Goal: Task Accomplishment & Management: Manage account settings

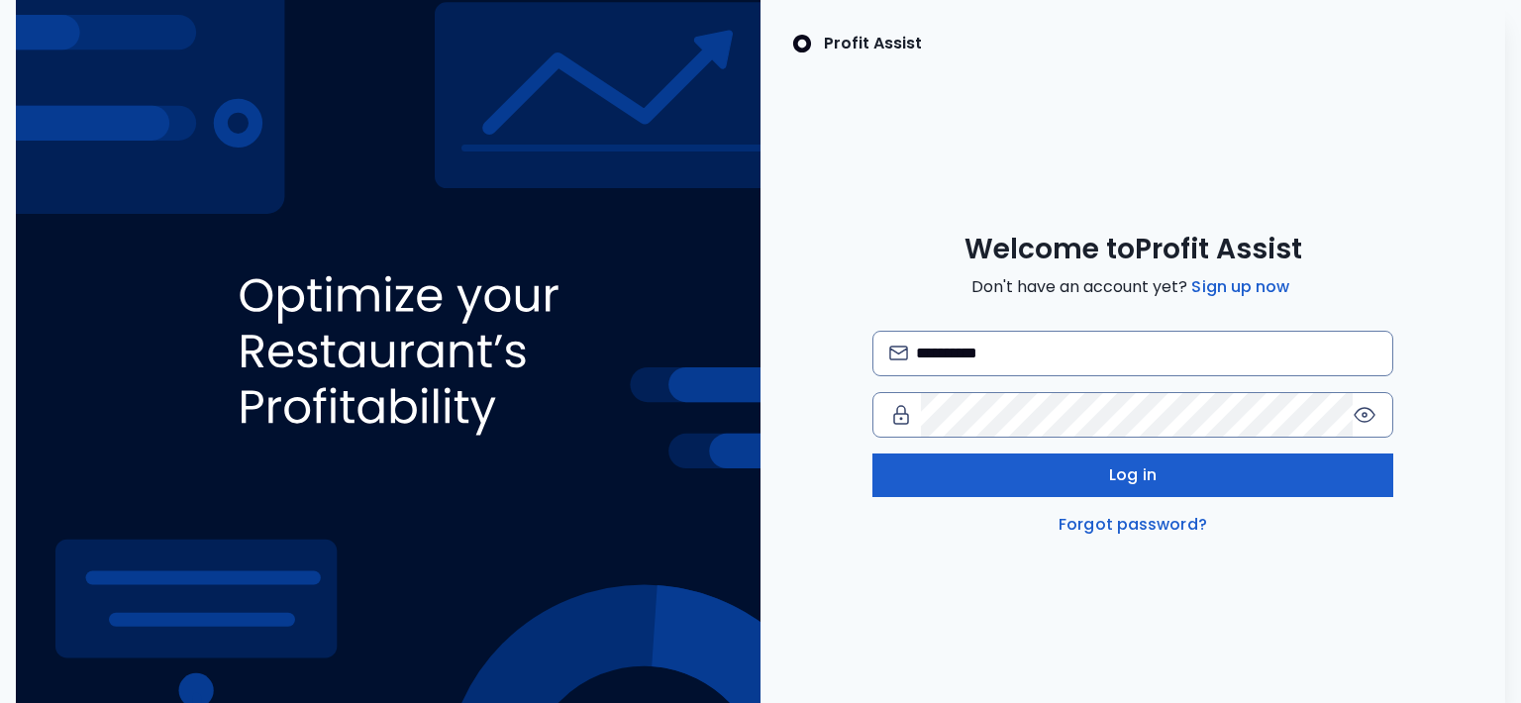
click at [1093, 476] on button "Log in" at bounding box center [1133, 475] width 522 height 44
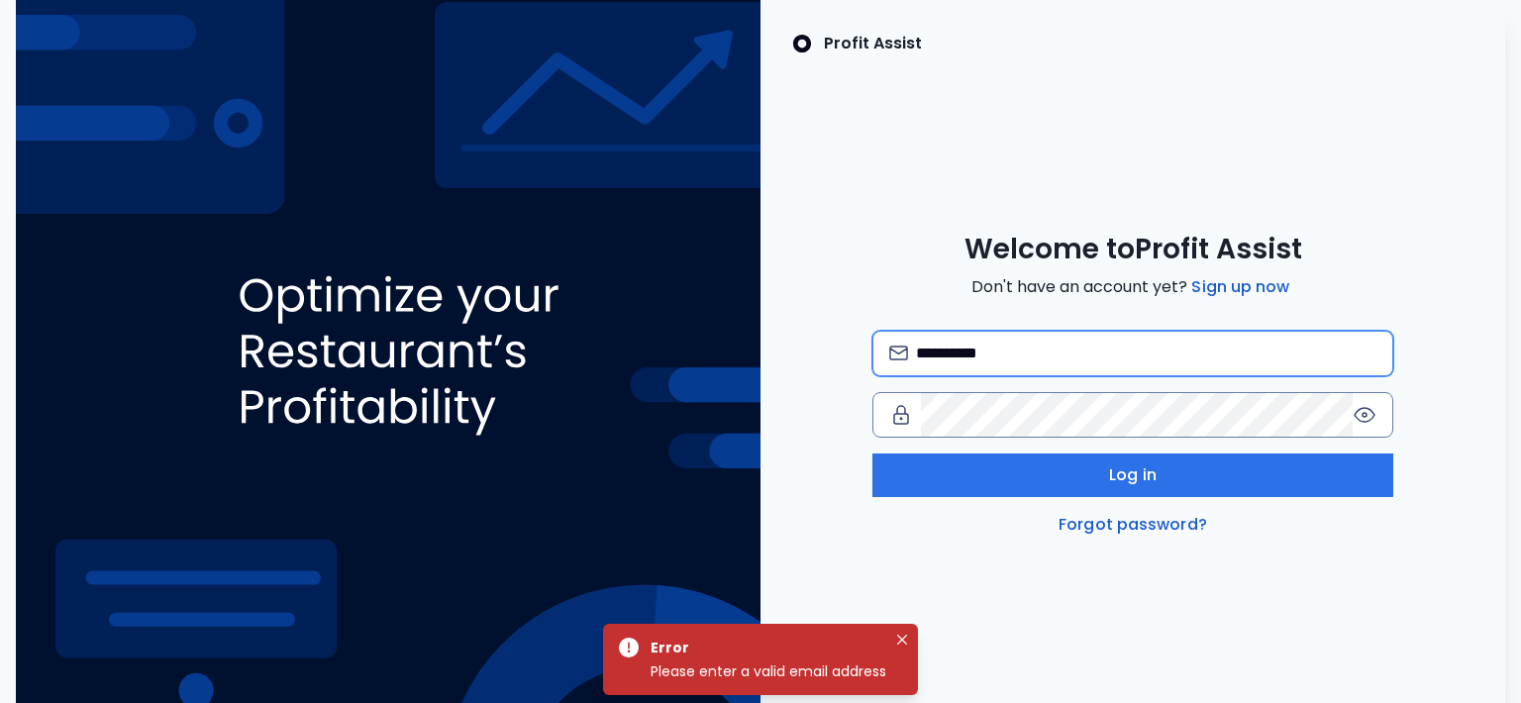
click at [974, 358] on input "**********" at bounding box center [1146, 354] width 461 height 44
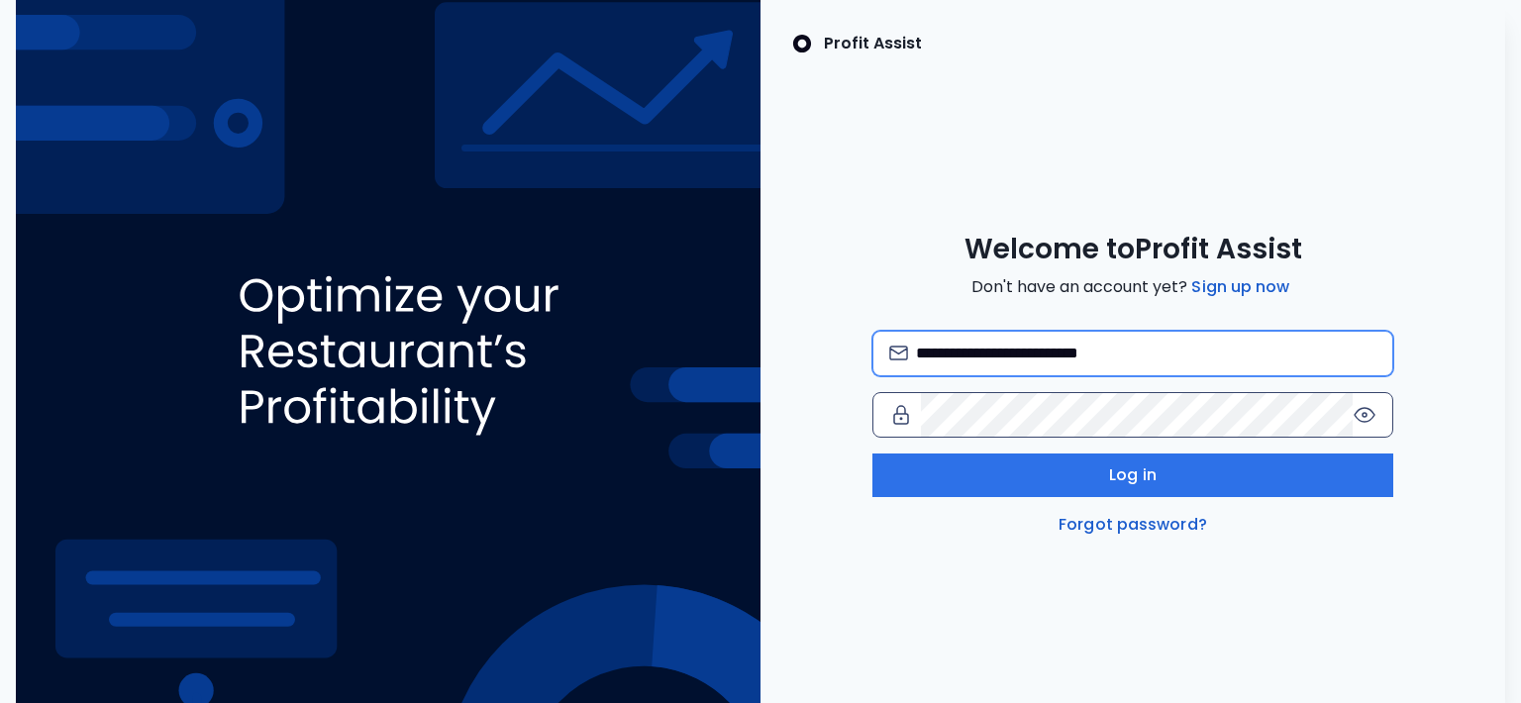
type input "**********"
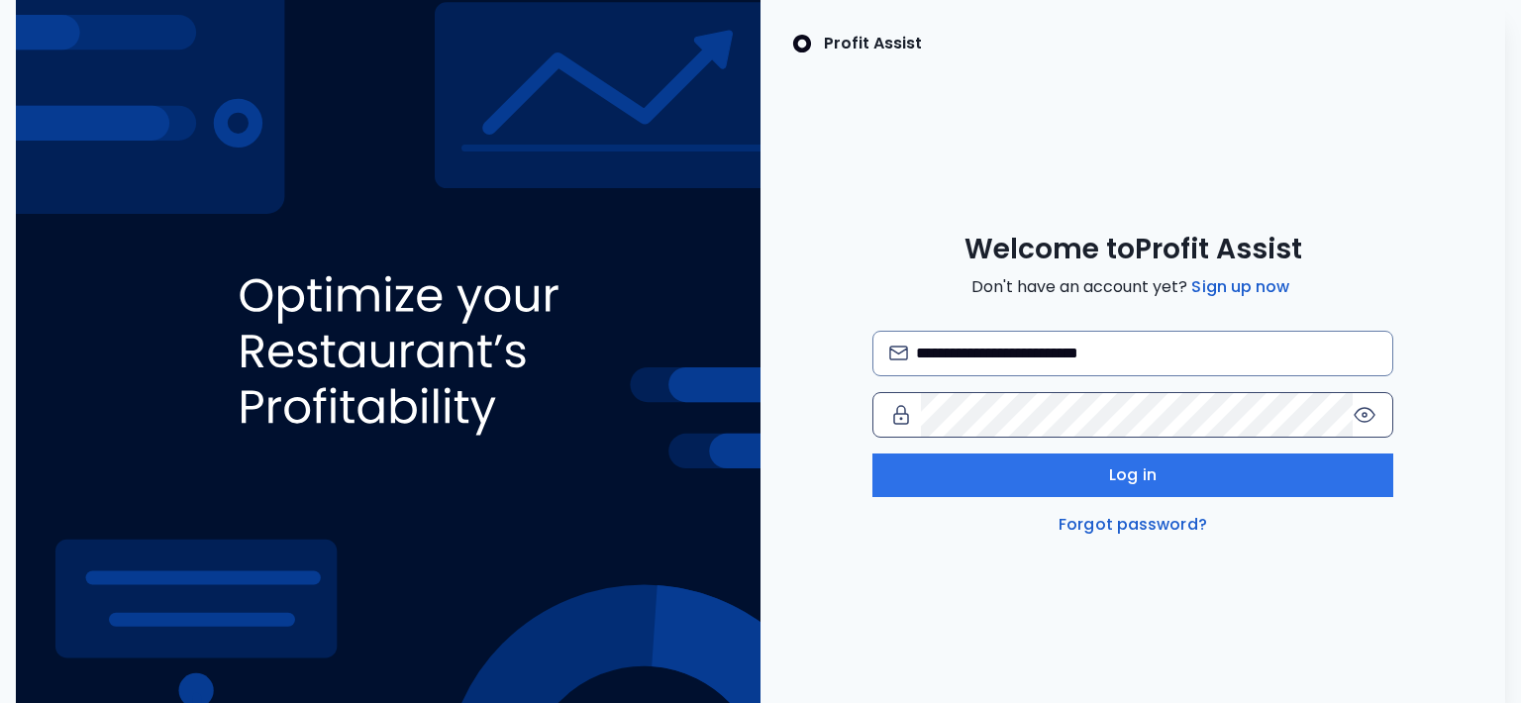
click at [1362, 415] on icon at bounding box center [1364, 415] width 4 height 4
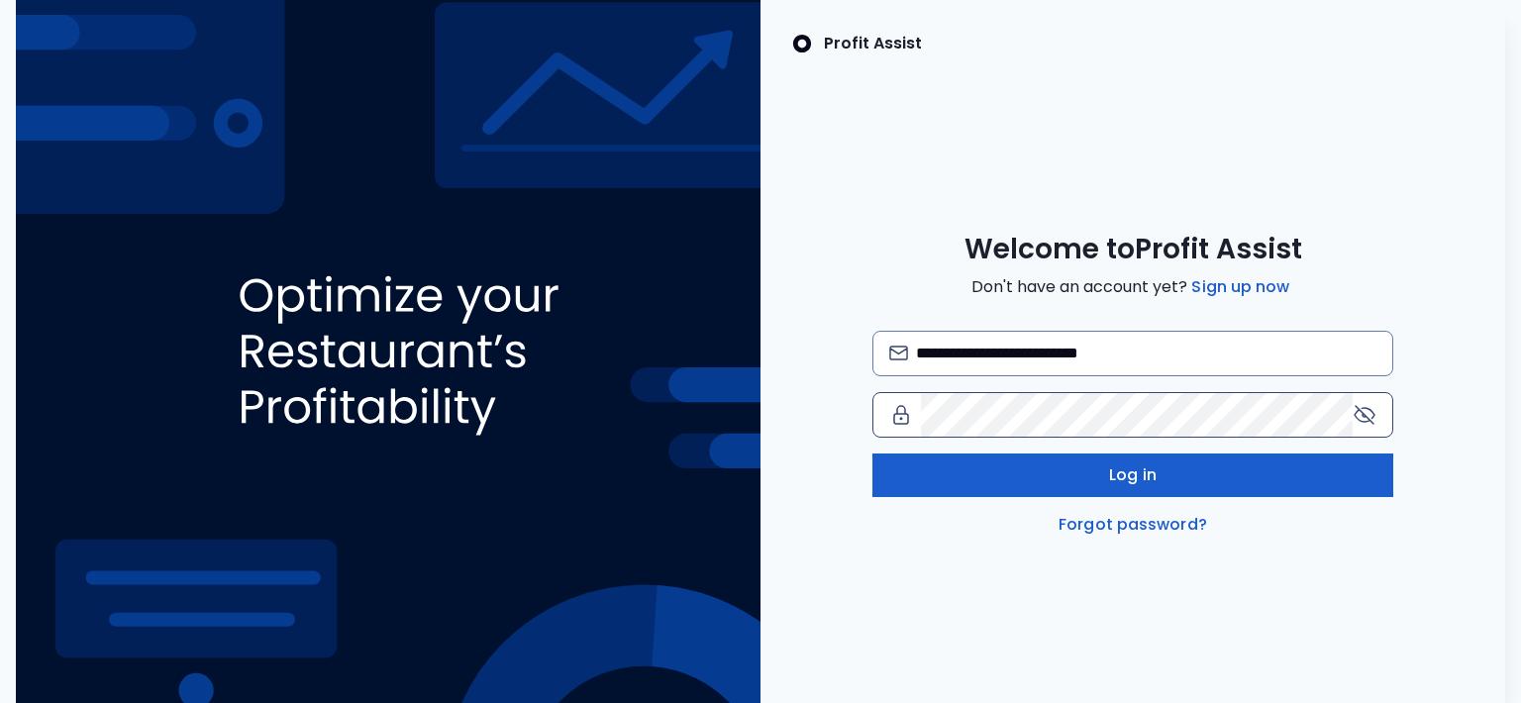
click at [1184, 471] on button "Log in" at bounding box center [1133, 475] width 522 height 44
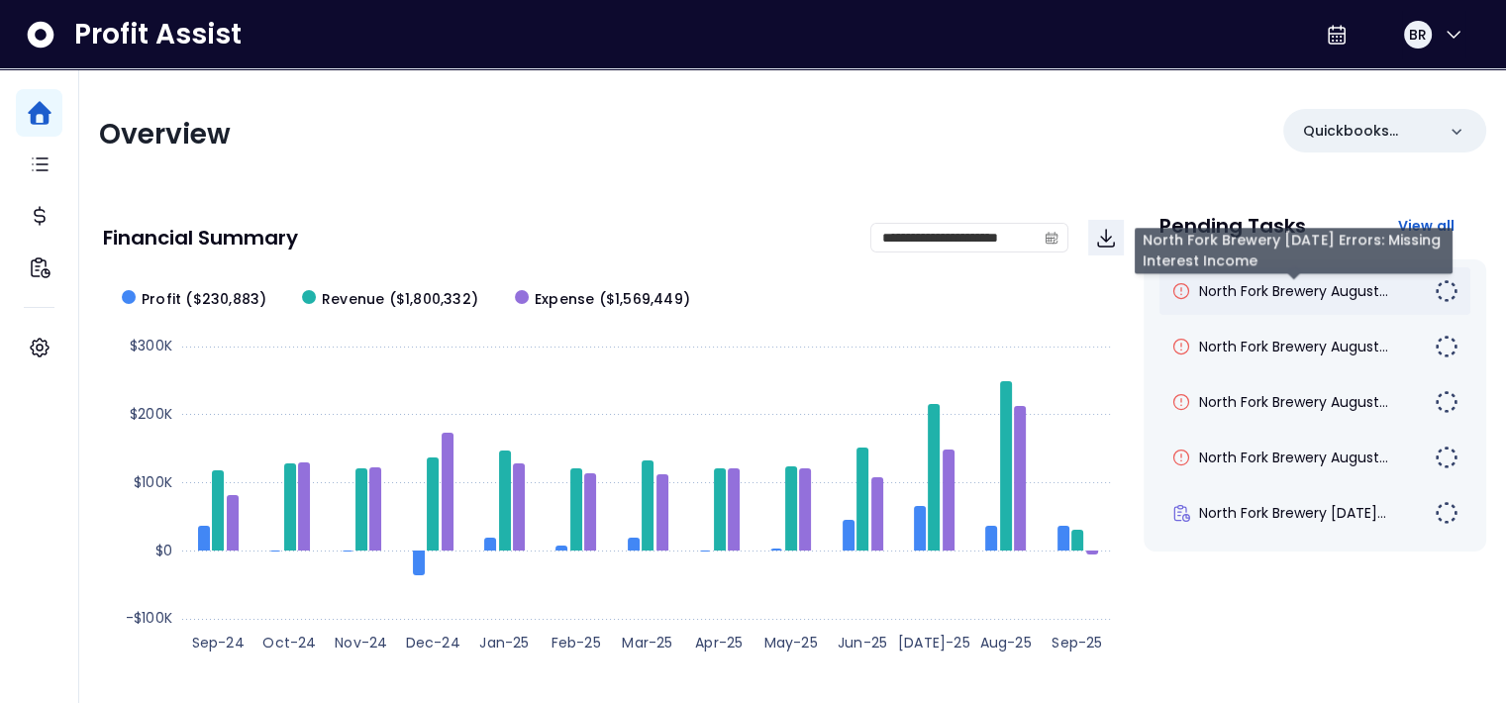
click at [1299, 288] on span "North Fork Brewery August..." at bounding box center [1293, 291] width 189 height 20
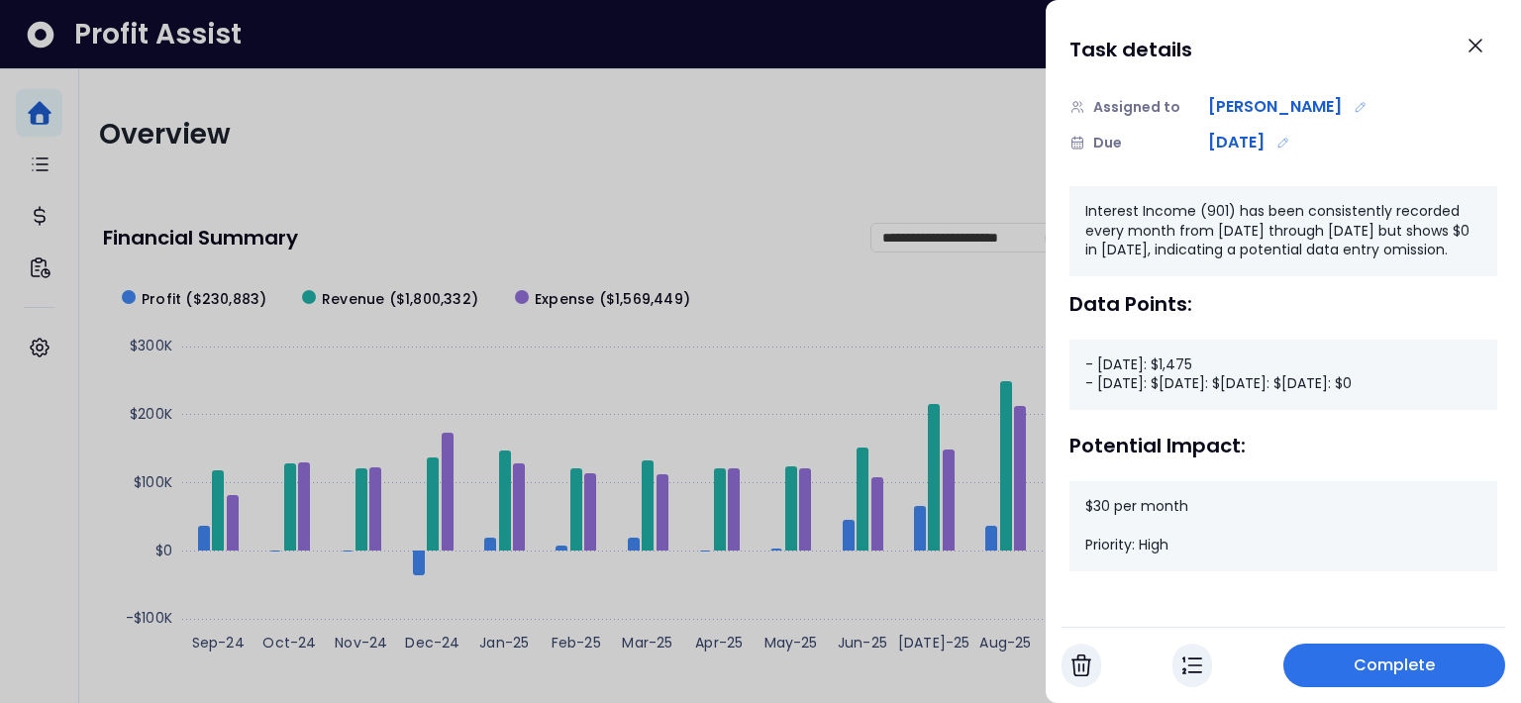
scroll to position [248, 0]
click at [1483, 47] on icon "Close" at bounding box center [1475, 46] width 24 height 24
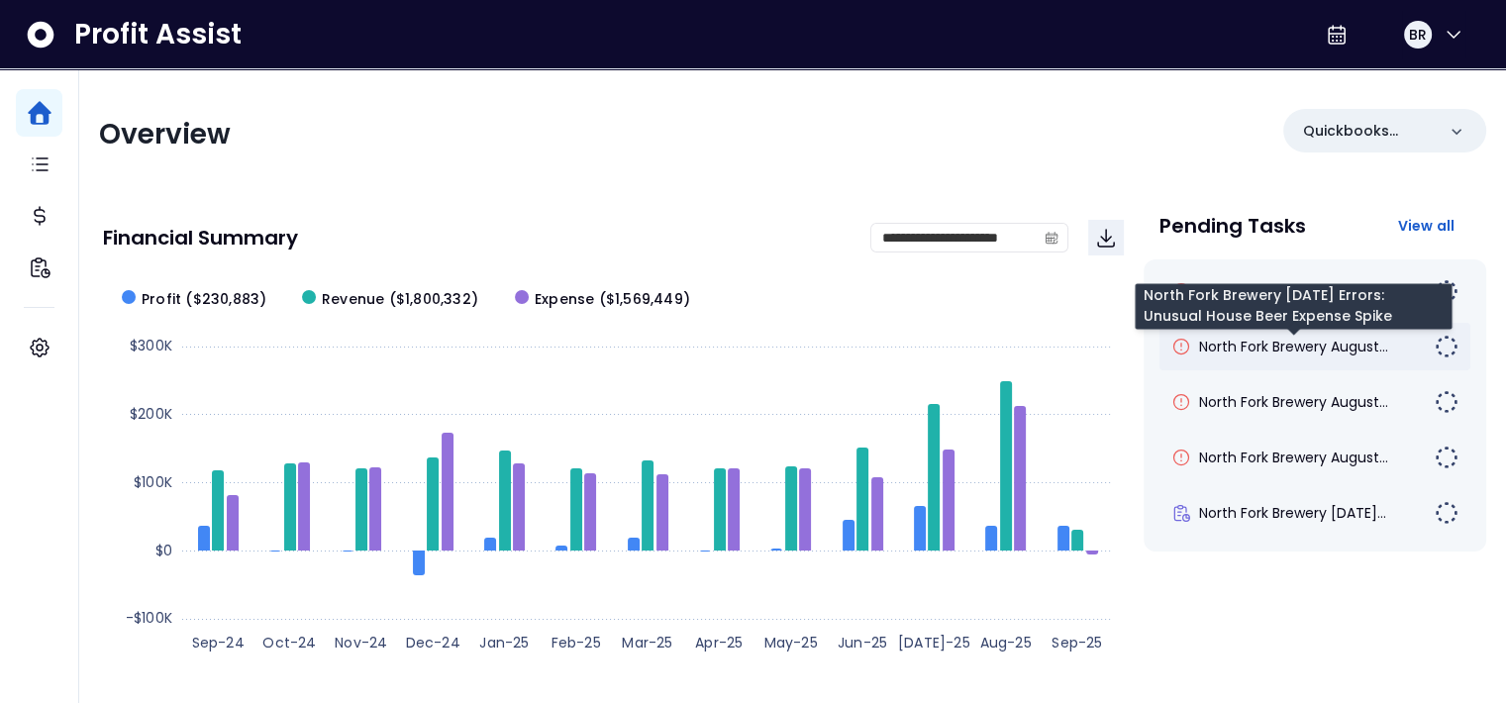
click at [1297, 346] on span "North Fork Brewery August..." at bounding box center [1293, 347] width 189 height 20
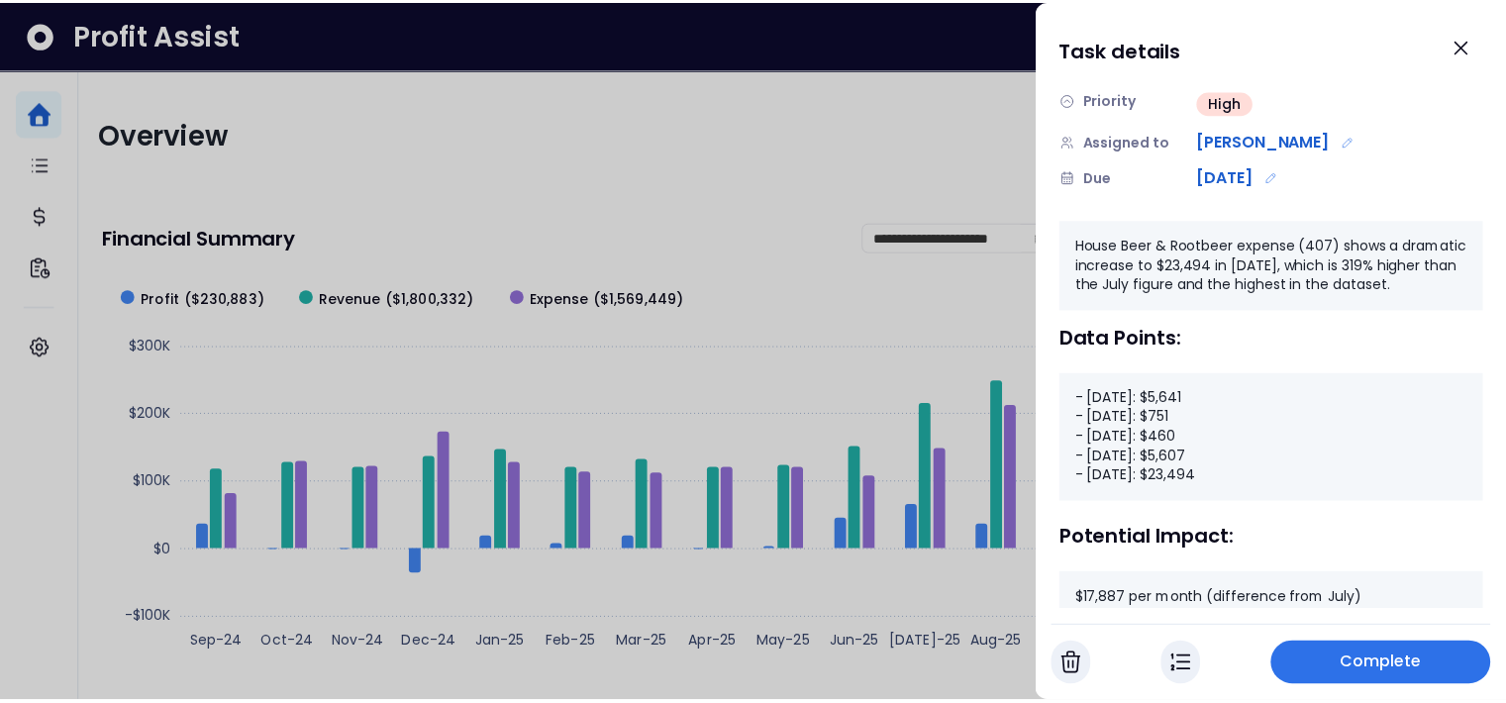
scroll to position [0, 0]
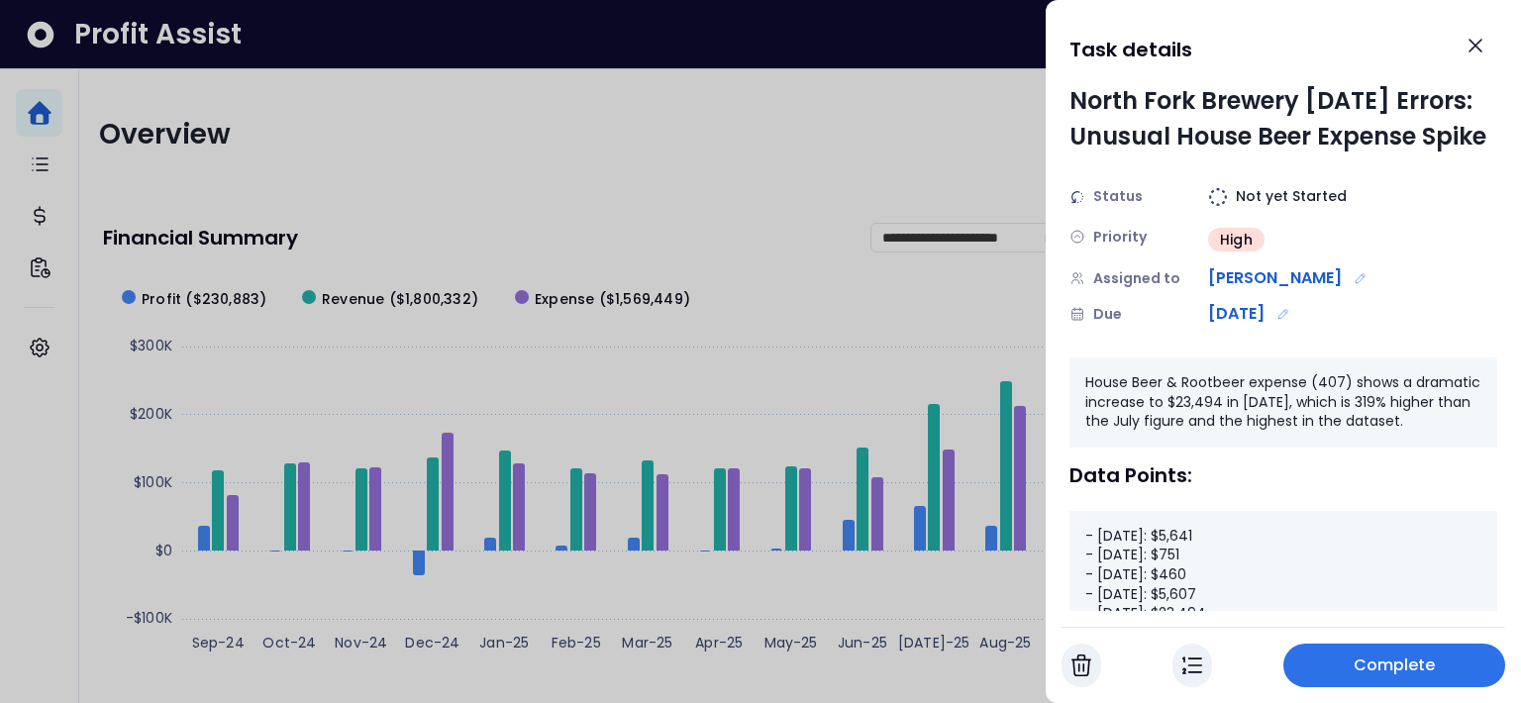
drag, startPoint x: 1483, startPoint y: 40, endPoint x: 1434, endPoint y: 55, distance: 52.0
click at [1482, 40] on icon "Close" at bounding box center [1475, 46] width 24 height 24
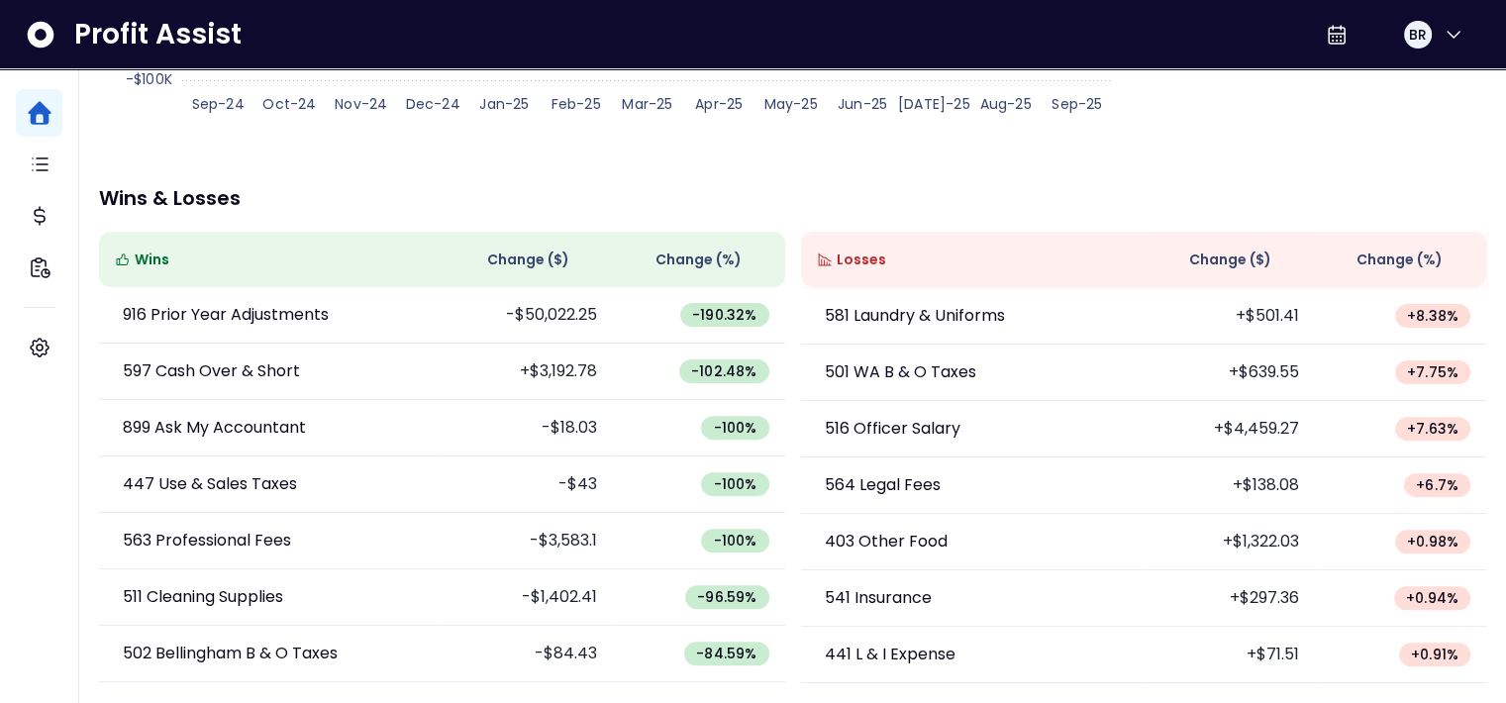
scroll to position [1097, 0]
